Goal: Task Accomplishment & Management: Use online tool/utility

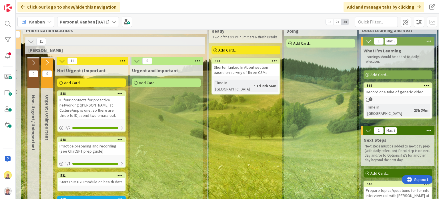
scroll to position [0, 186]
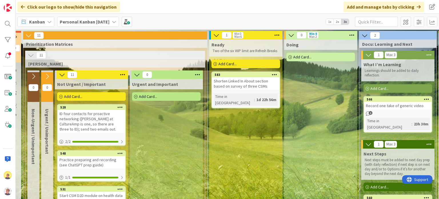
click at [220, 63] on span "Add Card..." at bounding box center [227, 63] width 18 height 5
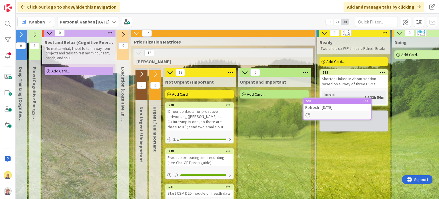
scroll to position [2, 79]
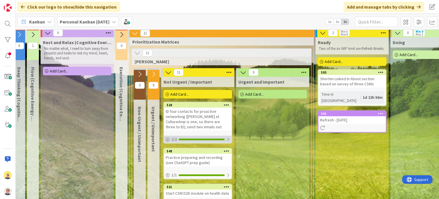
drag, startPoint x: 77, startPoint y: 136, endPoint x: 194, endPoint y: 138, distance: 117.7
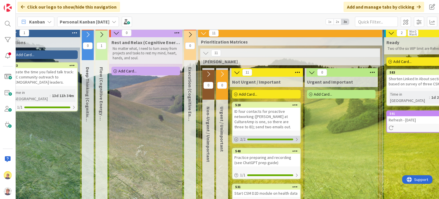
scroll to position [2, 0]
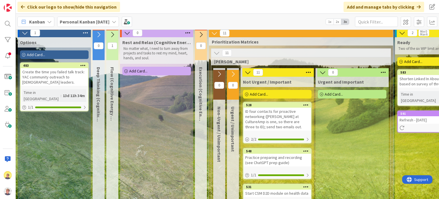
click at [57, 56] on div "Add Card..." at bounding box center [54, 54] width 69 height 9
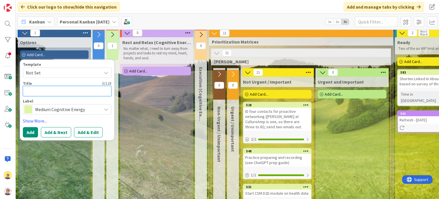
click at [41, 88] on textarea at bounding box center [67, 91] width 89 height 10
type textarea "x"
type textarea "D"
type textarea "x"
type textarea "Dr"
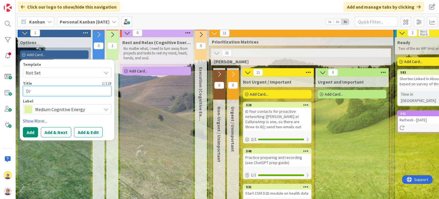
type textarea "x"
type textarea "Dra"
type textarea "x"
type textarea "Draf"
type textarea "x"
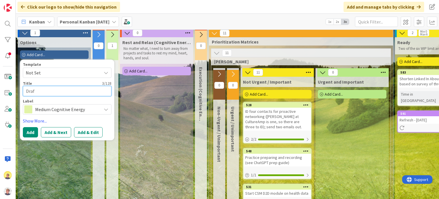
type textarea "Draft"
type textarea "x"
type textarea "Draft"
type textarea "x"
type textarea "Draft d"
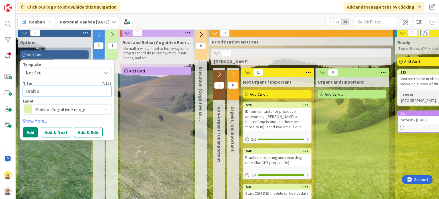
type textarea "x"
type textarea "Draft da"
type textarea "x"
type textarea "Draft dai"
type textarea "x"
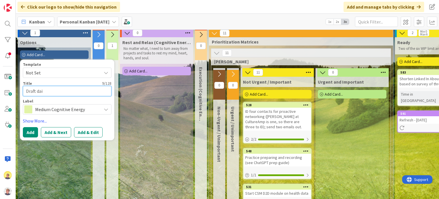
type textarea "Draft dail"
type textarea "x"
type textarea "Draft daily"
type textarea "x"
type textarea "Draft daily"
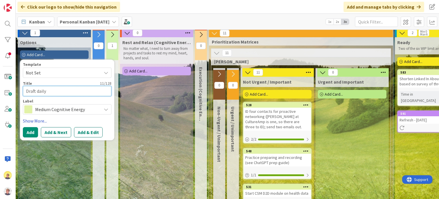
type textarea "x"
type textarea "Draft daily l"
type textarea "x"
type textarea "Draft daily lo"
type textarea "x"
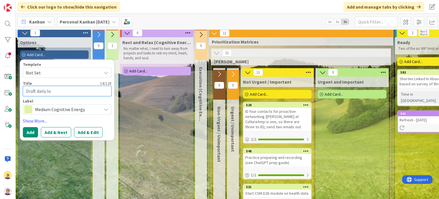
type textarea "Draft daily log"
type textarea "x"
type textarea "Draft daily log a"
type textarea "x"
type textarea "Draft daily log an"
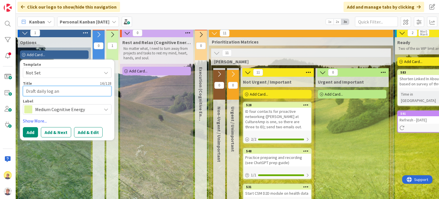
type textarea "x"
type textarea "Draft daily log and"
type textarea "x"
type textarea "Draft daily log and"
type textarea "x"
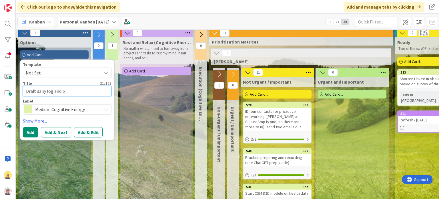
type textarea "Draft daily log and pr"
type textarea "x"
type textarea "Draft daily log and pre"
type textarea "x"
type textarea "Draft daily log and prep"
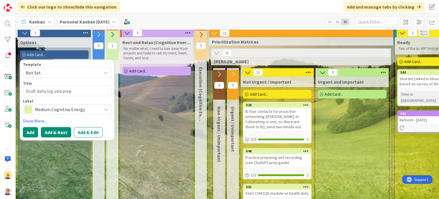
click at [64, 133] on button "Add & Next" at bounding box center [56, 132] width 30 height 10
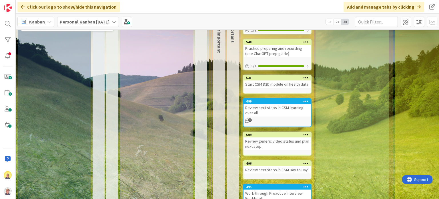
scroll to position [0, 0]
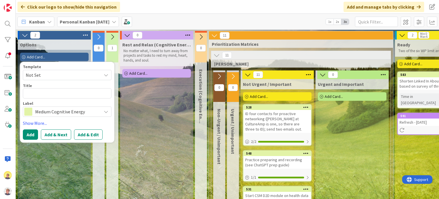
click at [81, 99] on div "Template Not Set Title 0 / 128 Label Medium Cognitive Energy" at bounding box center [67, 91] width 89 height 52
click at [79, 92] on textarea at bounding box center [67, 93] width 89 height 10
type textarea "x"
type textarea "I"
type textarea "x"
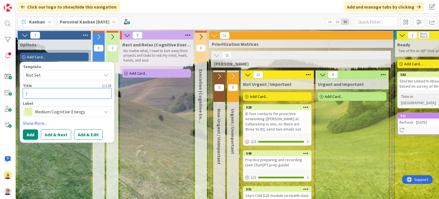
type textarea "ID"
type textarea "x"
type textarea "ID"
type textarea "x"
type textarea "ID o"
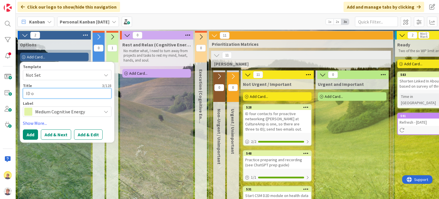
type textarea "x"
type textarea "ID on"
type textarea "x"
type textarea "ID one"
type textarea "x"
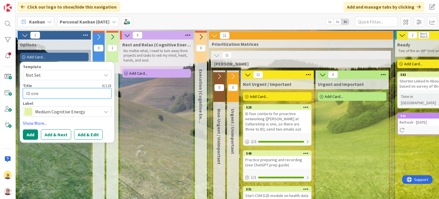
type textarea "ID one"
type textarea "x"
type textarea "ID one o"
type textarea "x"
type textarea "ID one or"
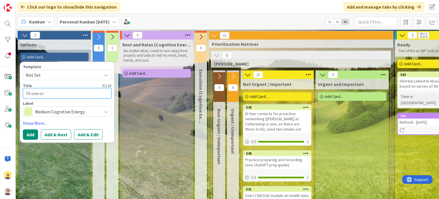
type textarea "x"
type textarea "ID one or"
type textarea "x"
type textarea "ID one or t"
type textarea "x"
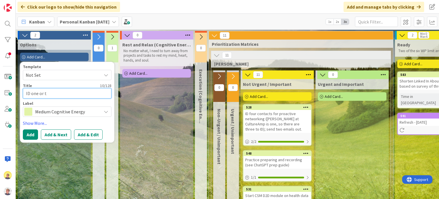
type textarea "ID one or tw"
type textarea "x"
type textarea "ID one or two"
type textarea "x"
type textarea "ID one or two"
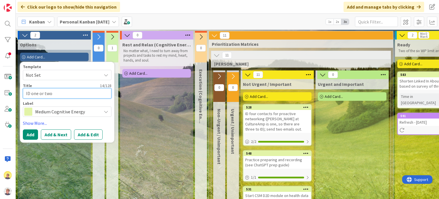
type textarea "x"
type textarea "ID one or two v"
type textarea "x"
type textarea "ID one or two ve"
type textarea "x"
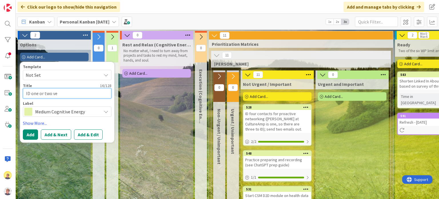
type textarea "ID one or two ver"
type textarea "x"
type textarea "ID one or two very"
type textarea "x"
type textarea "ID one or two very"
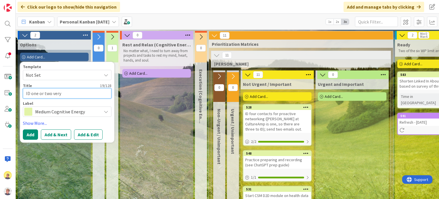
type textarea "x"
type textarea "ID one or two very s"
type textarea "x"
type textarea "ID one or two very sp"
type textarea "x"
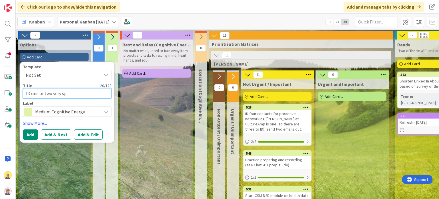
type textarea "ID one or two very spe"
type textarea "x"
type textarea "ID one or two very spec"
type textarea "x"
type textarea "ID one or two very speci"
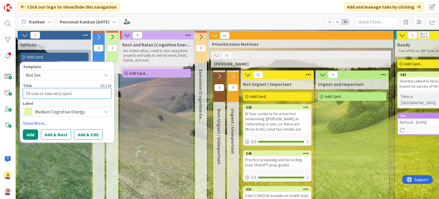
type textarea "x"
type textarea "ID one or two very specif"
type textarea "x"
type textarea "ID one or two very specifi"
type textarea "x"
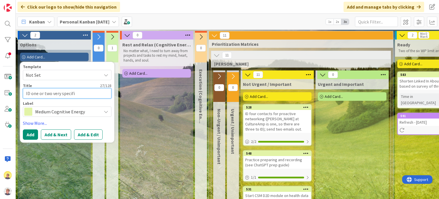
type textarea "ID one or two very specific"
type textarea "x"
type textarea "ID one or two very specific"
type textarea "x"
type textarea "ID one or two very specific ap"
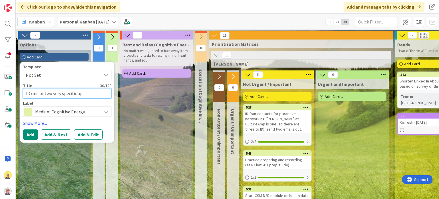
type textarea "x"
type textarea "ID one or two very specific app"
type textarea "x"
type textarea "ID one or two very specific app"
type textarea "x"
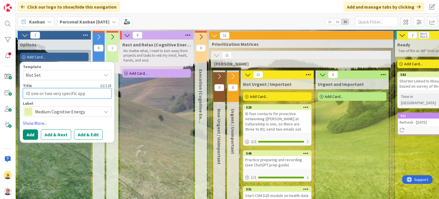
type textarea "ID one or two very specific app"
type textarea "x"
type textarea "ID one or two very specific ap"
type textarea "x"
type textarea "ID one or two very specific a"
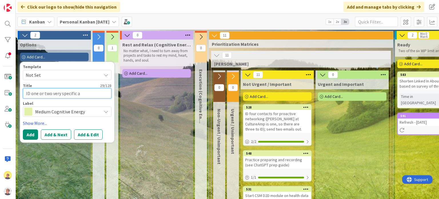
type textarea "x"
type textarea "ID one or two very specific"
type textarea "x"
type textarea "ID one or two very specific t"
type textarea "x"
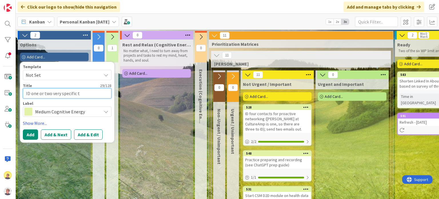
type textarea "ID one or two very specific ta"
type textarea "x"
type textarea "ID one or two very specific tar"
type textarea "x"
type textarea "ID one or two very specific targ"
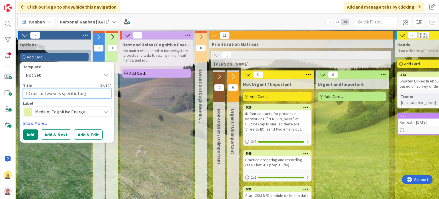
type textarea "x"
type textarea "ID one or two very specific targe"
type textarea "x"
type textarea "ID one or two very specific target"
type textarea "x"
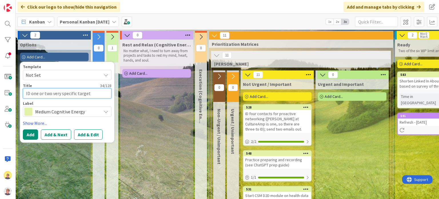
type textarea "ID one or two very specific targets"
type textarea "x"
type textarea "ID one or two very specific targets"
type textarea "x"
type textarea "ID one or two very specific targets f"
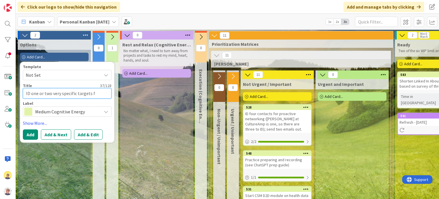
type textarea "x"
type textarea "ID one or two very specific targets fo"
type textarea "x"
type textarea "ID one or two very specific targets for"
type textarea "x"
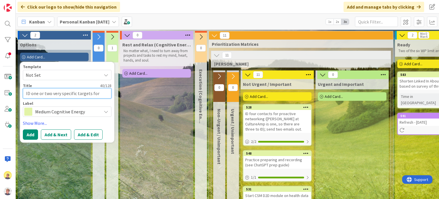
type textarea "ID one or two very specific targets for a"
type textarea "x"
type textarea "ID one or two very specific targets for ap"
type textarea "x"
type textarea "ID one or two very specific targets for app"
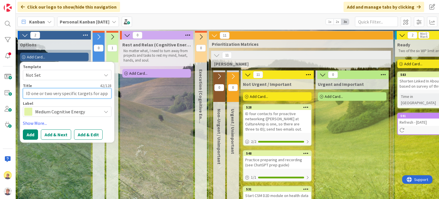
type textarea "x"
type textarea "ID one or two very specific targets for apps"
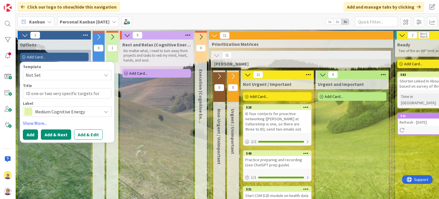
click at [61, 133] on button "Add & Next" at bounding box center [56, 134] width 30 height 10
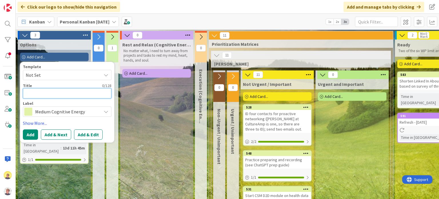
click at [50, 89] on textarea at bounding box center [67, 93] width 89 height 10
type textarea "x"
type textarea "C"
type textarea "x"
type textarea "Co"
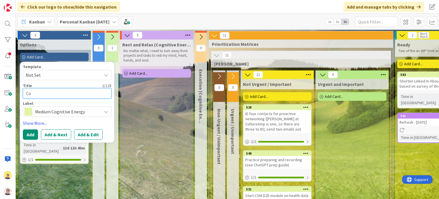
type textarea "x"
type textarea "Com"
type textarea "x"
type textarea "Comp"
type textarea "x"
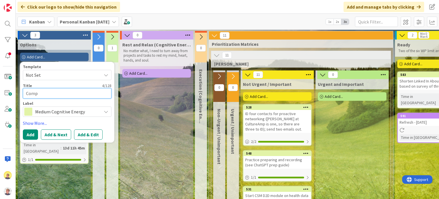
type textarea "Compl"
type textarea "x"
type textarea "Comple"
type textarea "x"
type textarea "Complet"
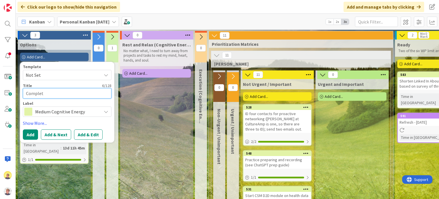
type textarea "x"
type textarea "Complete"
type textarea "x"
type textarea "Complete"
type textarea "x"
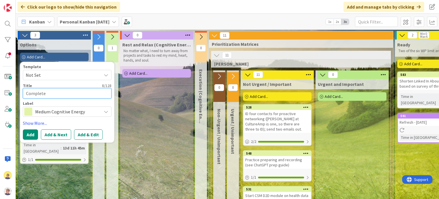
type textarea "Complete o"
type textarea "x"
type textarea "Complete on"
type textarea "x"
type textarea "Complete one"
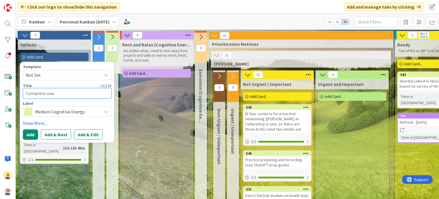
type textarea "x"
type textarea "Complete one f"
type textarea "x"
type textarea "Complete one fu"
type textarea "x"
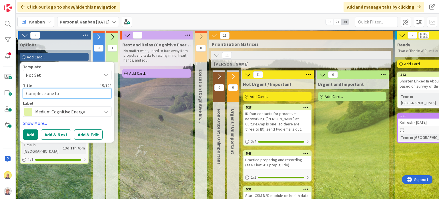
type textarea "Complete one ful"
type textarea "x"
type textarea "Complete one full"
type textarea "x"
type textarea "Complete one full-"
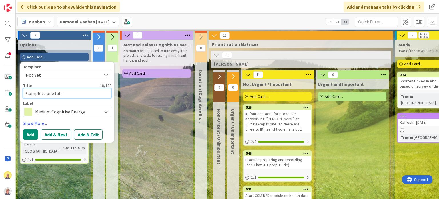
type textarea "x"
type textarea "Complete one full-c"
type textarea "x"
type textarea "Complete one full-cy"
type textarea "x"
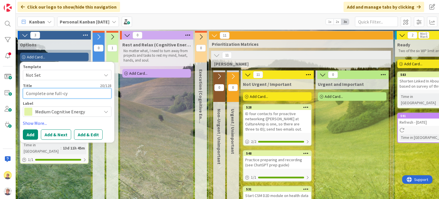
type textarea "Complete one full-cyc"
type textarea "x"
type textarea "Complete one full-cycle"
type textarea "x"
type textarea "Complete one full-cycle"
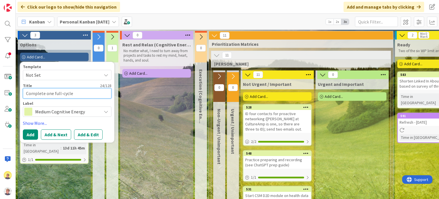
type textarea "x"
type textarea "Complete one full-cycle a"
type textarea "x"
type textarea "Complete one full-cycle ap"
type textarea "x"
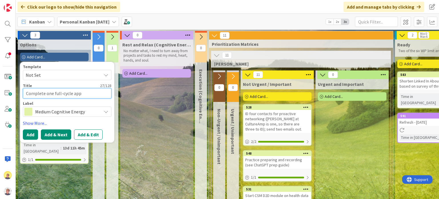
type textarea "Complete one full-cycle app"
click at [52, 133] on button "Add & Next" at bounding box center [56, 134] width 30 height 10
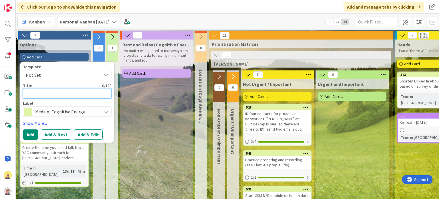
click at [57, 94] on textarea at bounding box center [67, 93] width 89 height 10
type textarea "x"
type textarea "I"
type textarea "x"
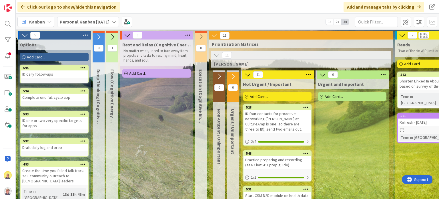
click at [43, 56] on span "Add Card..." at bounding box center [36, 56] width 18 height 5
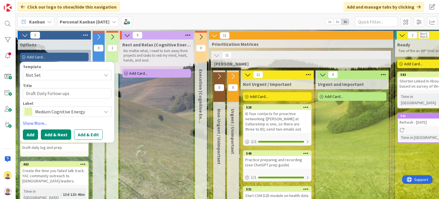
click at [49, 135] on button "Add & Next" at bounding box center [56, 134] width 30 height 10
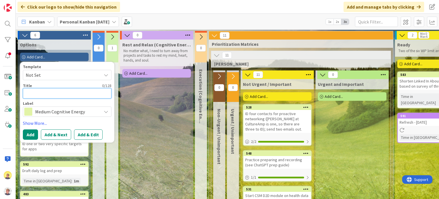
click at [65, 90] on textarea at bounding box center [67, 93] width 89 height 10
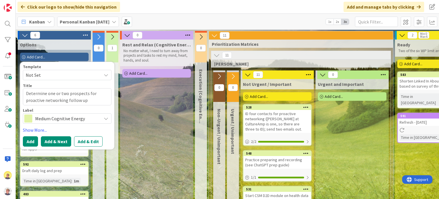
click at [53, 139] on button "Add & Next" at bounding box center [56, 141] width 30 height 10
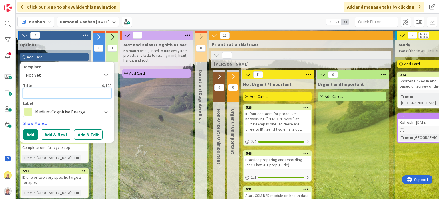
click at [50, 93] on textarea at bounding box center [67, 93] width 89 height 10
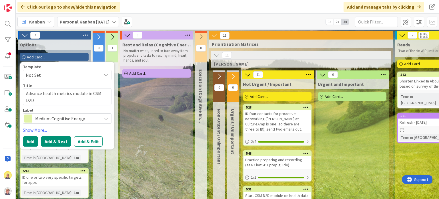
click at [48, 143] on button "Add & Next" at bounding box center [56, 141] width 30 height 10
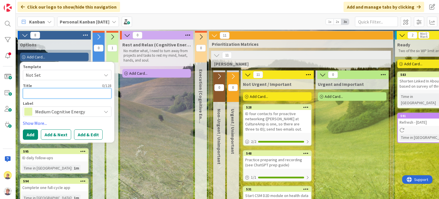
click at [66, 92] on textarea at bounding box center [67, 93] width 89 height 10
drag, startPoint x: 70, startPoint y: 93, endPoint x: 105, endPoint y: 95, distance: 34.9
click at [105, 95] on textarea "Review and reconsider finding your niche" at bounding box center [67, 93] width 89 height 10
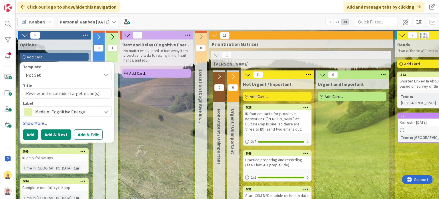
click at [54, 135] on button "Add & Next" at bounding box center [56, 134] width 30 height 10
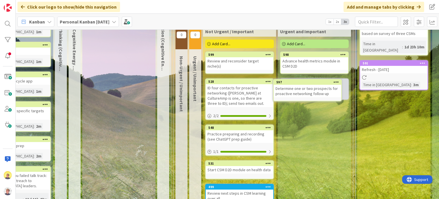
scroll to position [52, 38]
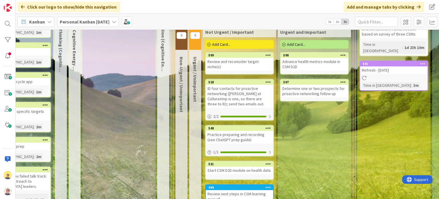
drag, startPoint x: 93, startPoint y: 151, endPoint x: 152, endPoint y: 162, distance: 59.8
drag, startPoint x: 152, startPoint y: 162, endPoint x: 115, endPoint y: 170, distance: 38.1
click at [115, 170] on div "Rest and Relax (Cognitive Energy L) No matter what, I need to turn away from pr…" at bounding box center [118, 188] width 73 height 403
drag, startPoint x: 101, startPoint y: 162, endPoint x: 129, endPoint y: 166, distance: 28.6
drag, startPoint x: 129, startPoint y: 166, endPoint x: 98, endPoint y: 168, distance: 31.5
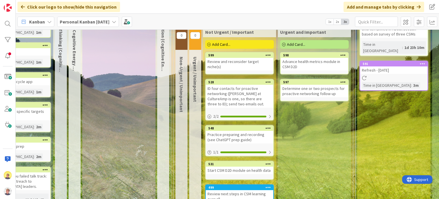
click at [98, 168] on div "Rest and Relax (Cognitive Energy L) No matter what, I need to turn away from pr…" at bounding box center [118, 188] width 73 height 403
drag, startPoint x: 110, startPoint y: 163, endPoint x: 143, endPoint y: 166, distance: 33.0
click at [143, 166] on div "Rest and Relax (Cognitive Energy L) No matter what, I need to turn away from pr…" at bounding box center [118, 188] width 73 height 403
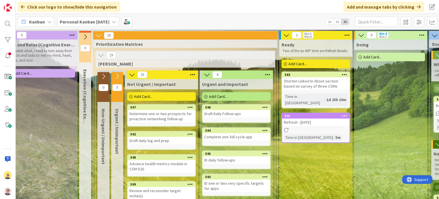
scroll to position [0, 121]
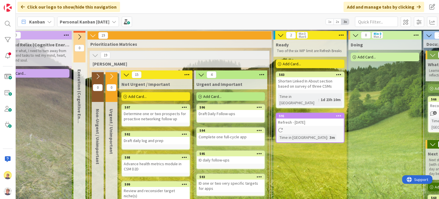
click at [303, 119] on link "591 Refresh - [DATE] Time in [GEOGRAPHIC_DATA] : 3m" at bounding box center [310, 128] width 69 height 30
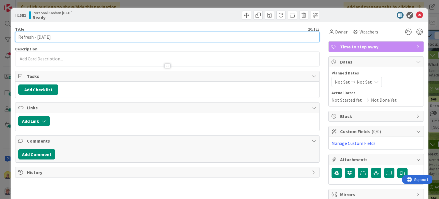
click at [92, 38] on input "Refresh - [DATE]" at bounding box center [167, 37] width 304 height 10
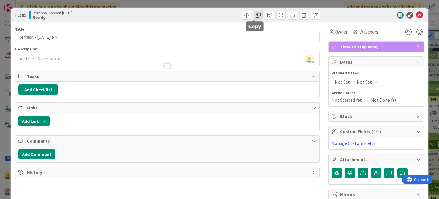
click at [255, 15] on span at bounding box center [257, 15] width 9 height 9
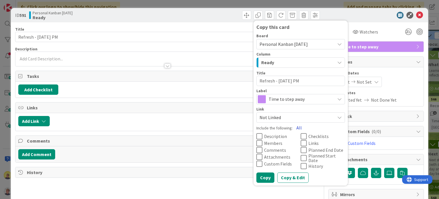
click at [293, 126] on button "All" at bounding box center [299, 127] width 13 height 10
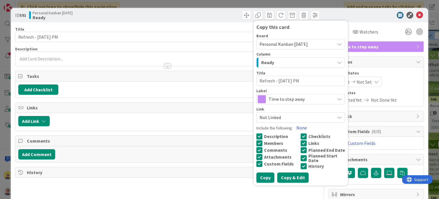
click at [283, 179] on button "Copy & Edit" at bounding box center [292, 177] width 31 height 10
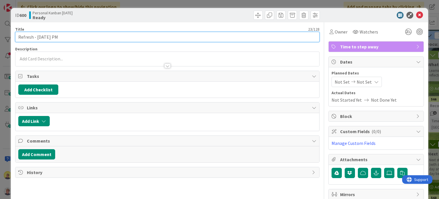
click at [91, 35] on input "Refresh - [DATE] PM" at bounding box center [167, 37] width 304 height 10
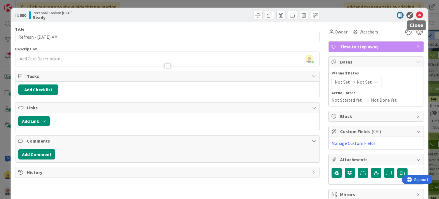
click at [416, 15] on icon at bounding box center [419, 15] width 7 height 7
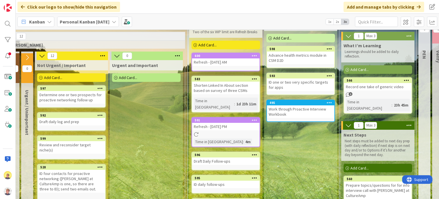
scroll to position [47, 206]
